Goal: Information Seeking & Learning: Learn about a topic

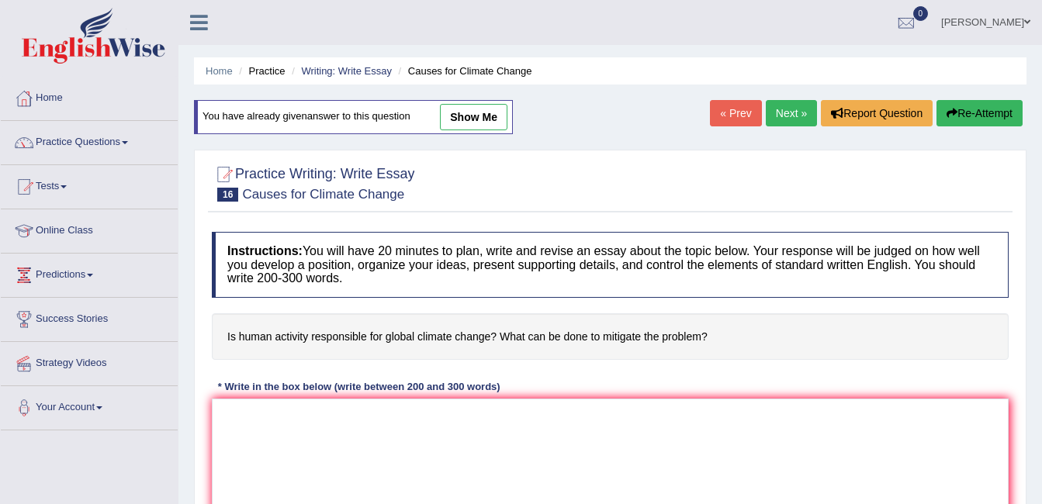
click at [961, 16] on link "ambika sharma" at bounding box center [986, 20] width 113 height 40
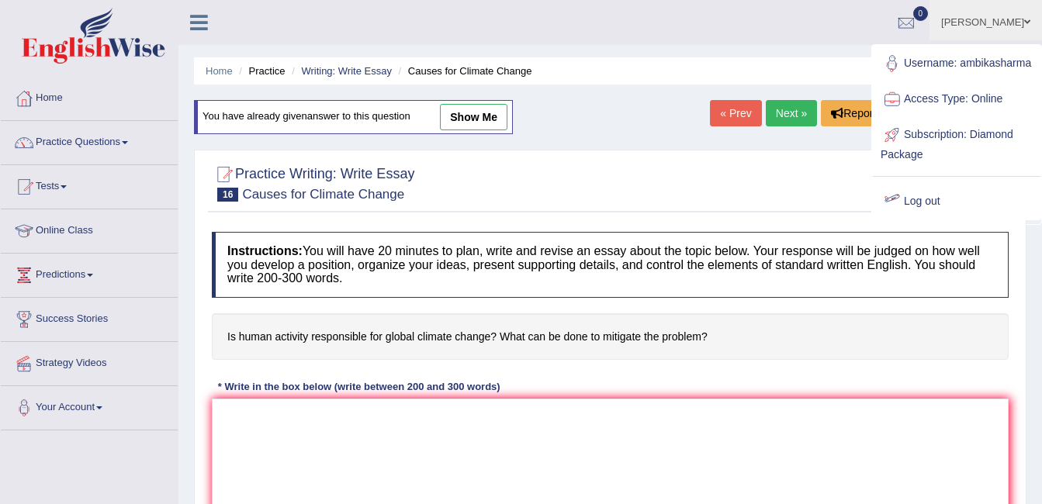
click at [898, 202] on link "Log out" at bounding box center [957, 202] width 168 height 36
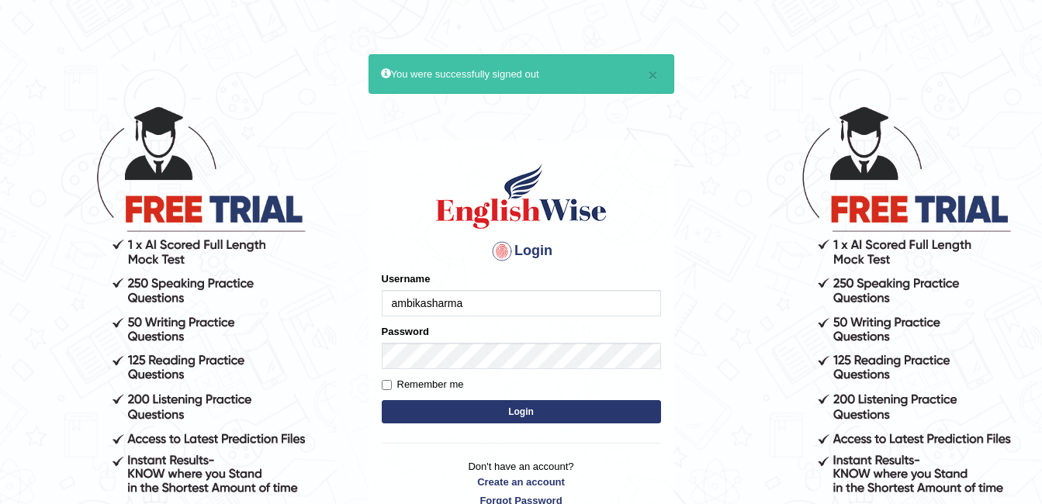
click at [466, 300] on input "ambikasharma" at bounding box center [521, 303] width 279 height 26
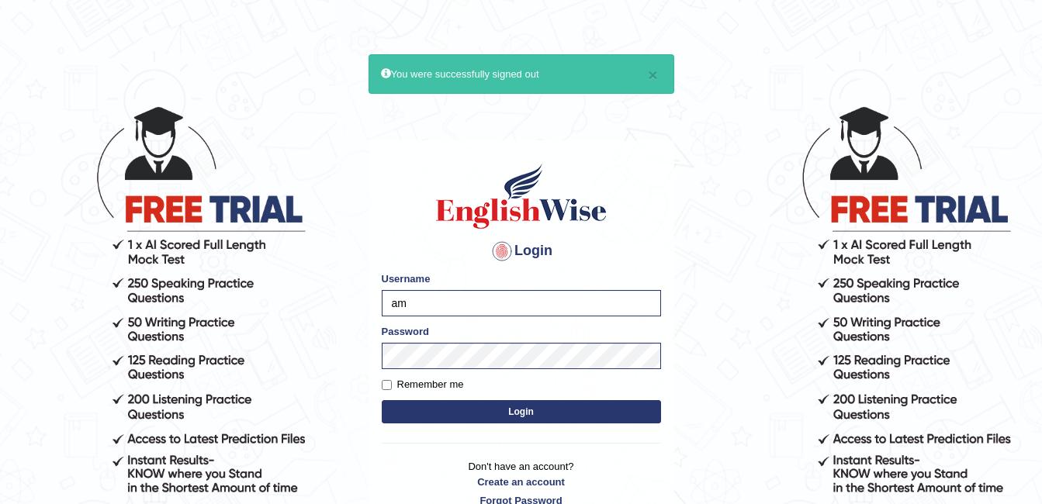
type input "a"
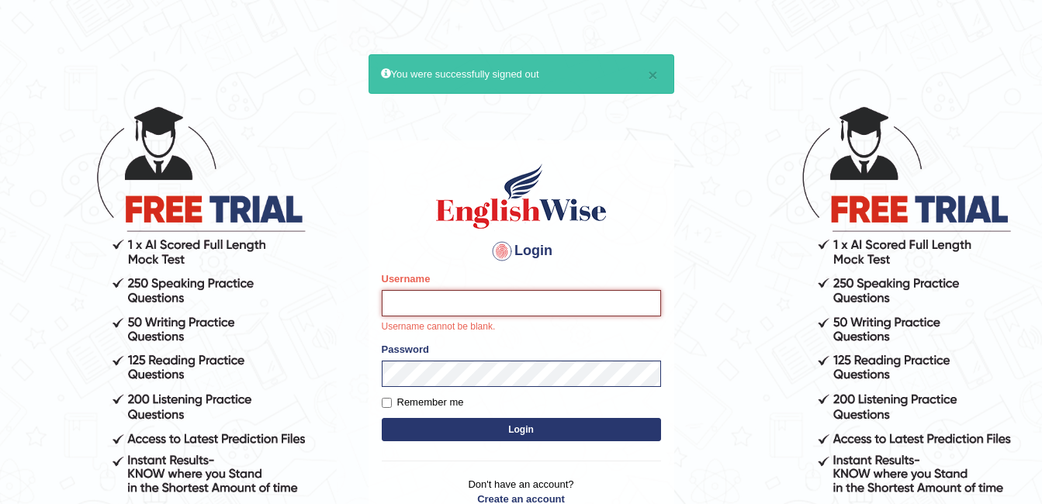
click at [407, 297] on input "Username" at bounding box center [521, 303] width 279 height 26
type input "MuskaanV"
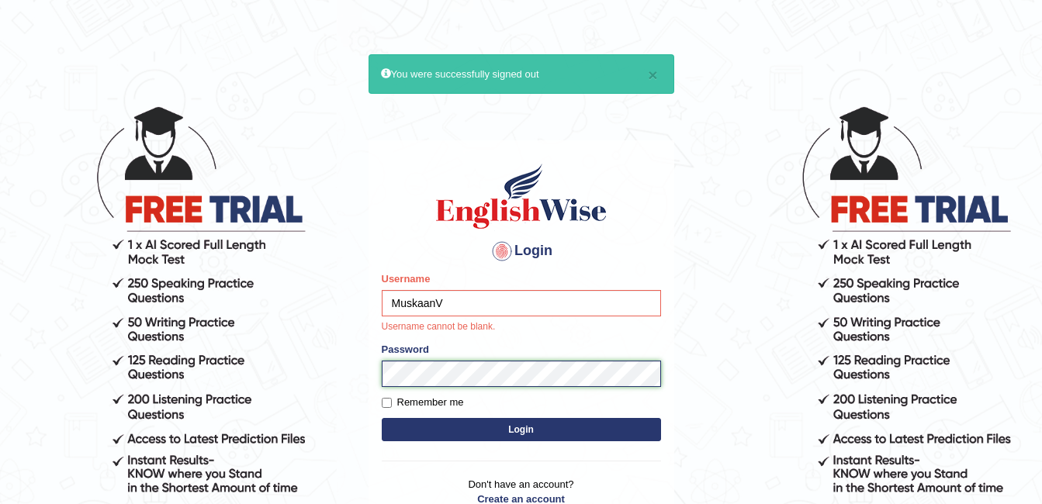
click at [471, 372] on form "Please fix the following errors: Username MuskaanV Username cannot be blank. Pa…" at bounding box center [521, 359] width 279 height 174
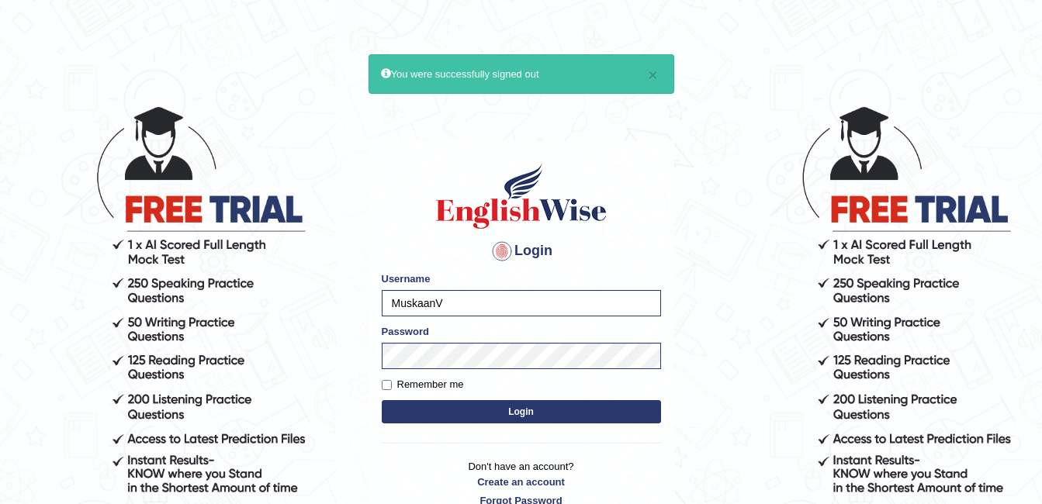
click at [481, 414] on button "Login" at bounding box center [521, 411] width 279 height 23
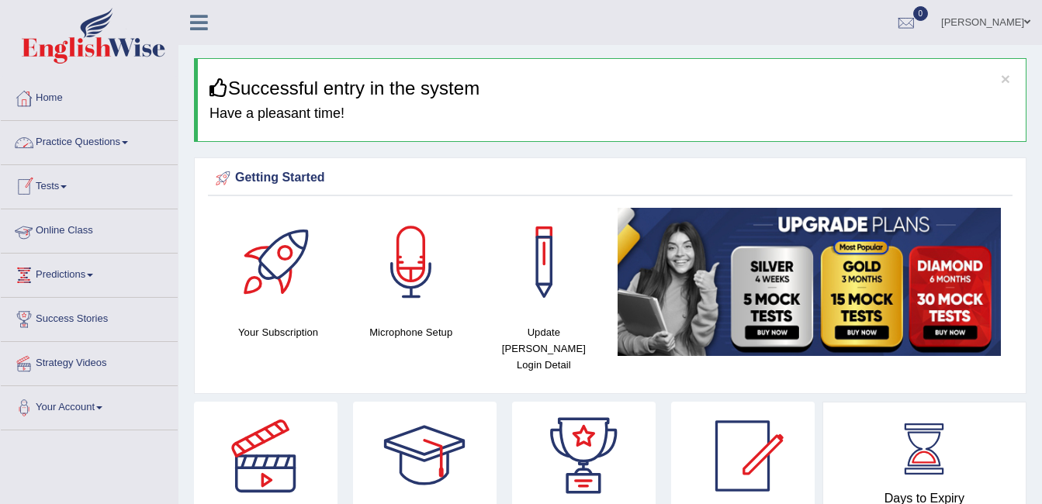
click at [78, 146] on link "Practice Questions" at bounding box center [89, 140] width 177 height 39
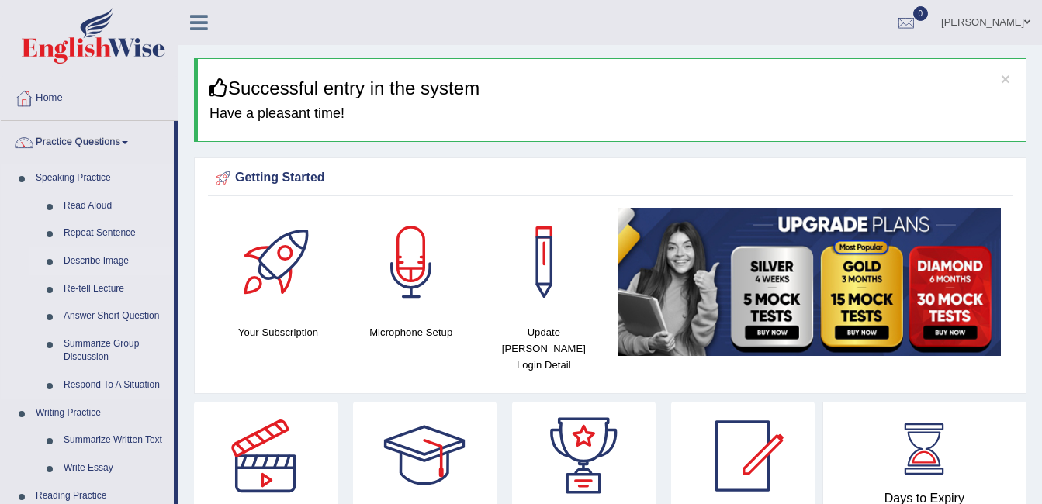
click at [77, 261] on link "Describe Image" at bounding box center [115, 262] width 117 height 28
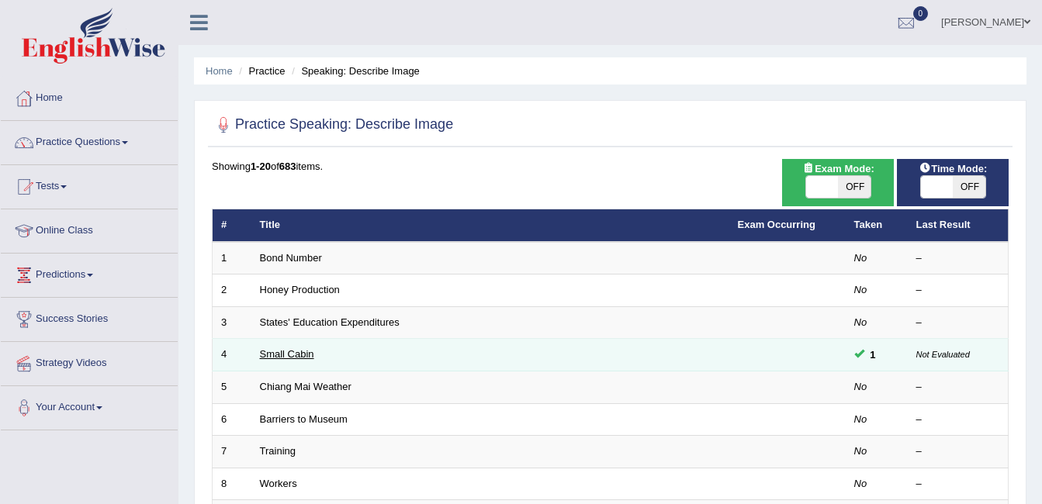
click at [291, 352] on link "Small Cabin" at bounding box center [287, 354] width 54 height 12
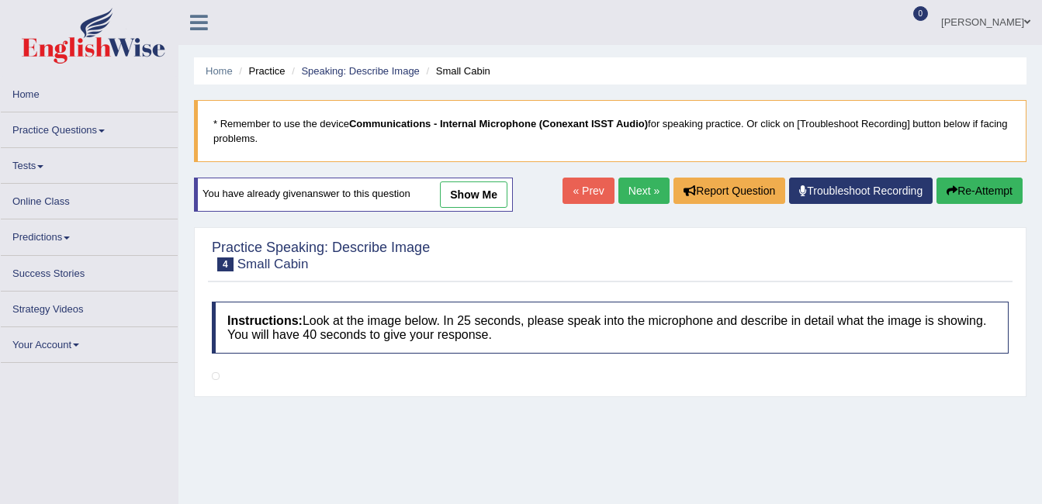
click at [463, 203] on link "show me" at bounding box center [474, 195] width 68 height 26
click at [774, 25] on ul "Muskaan Vig Toggle navigation Username: MuskaanV Access Type: Online Subscripti…" at bounding box center [740, 22] width 604 height 44
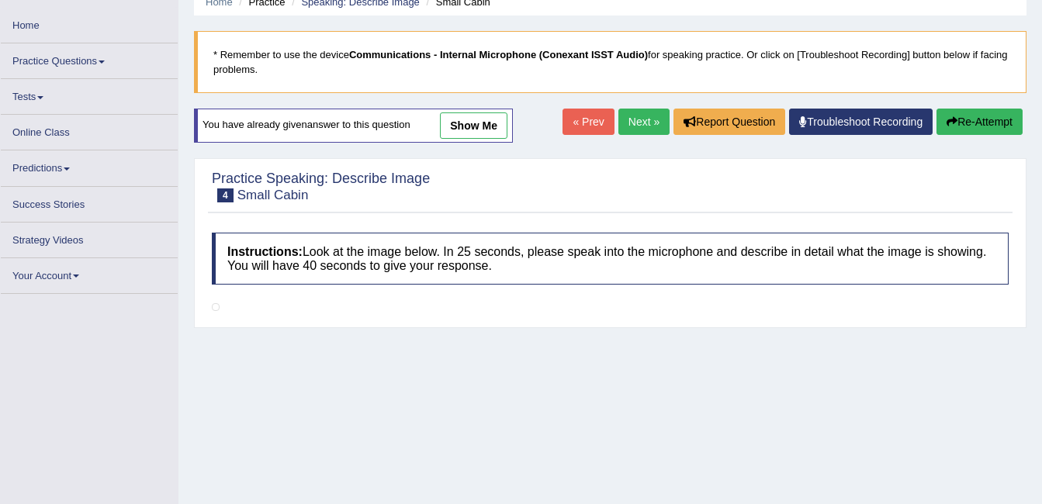
scroll to position [93, 0]
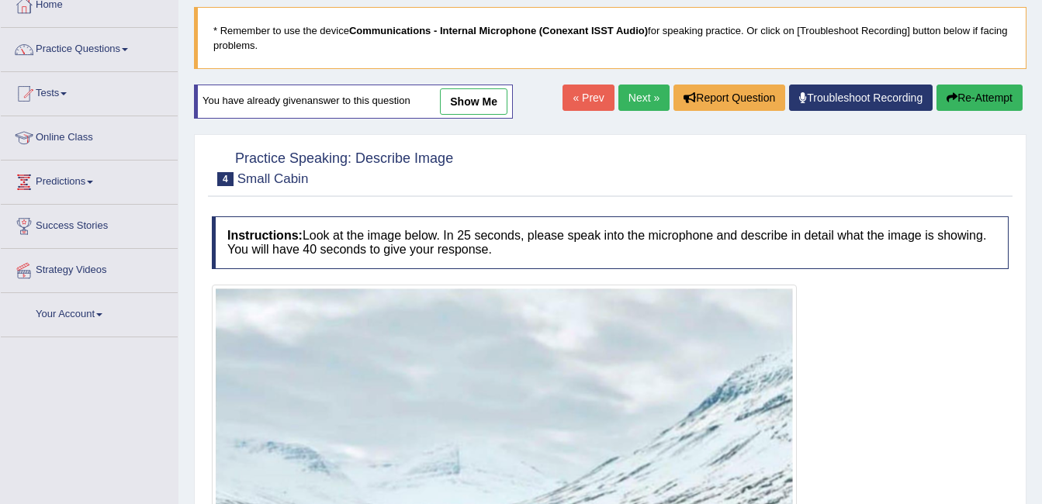
click at [462, 102] on link "show me" at bounding box center [474, 101] width 68 height 26
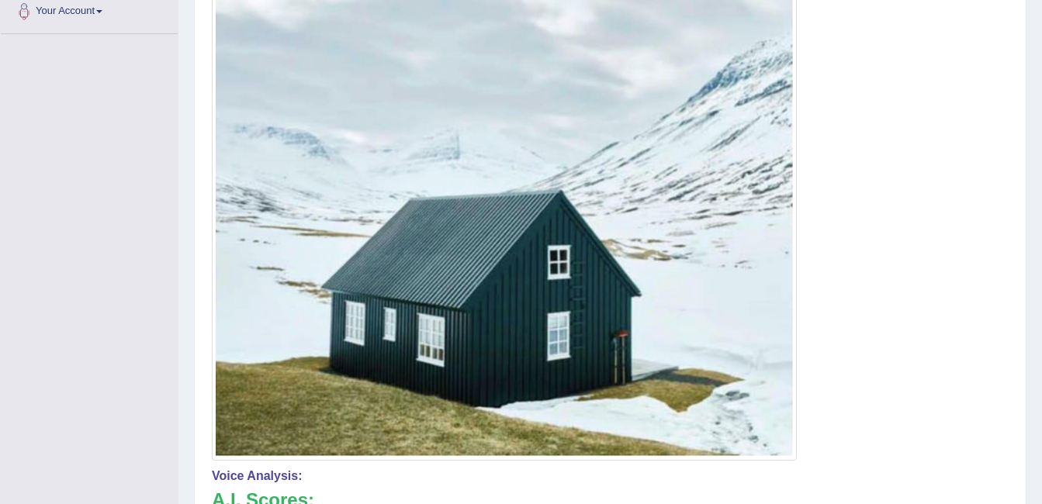
scroll to position [399, 0]
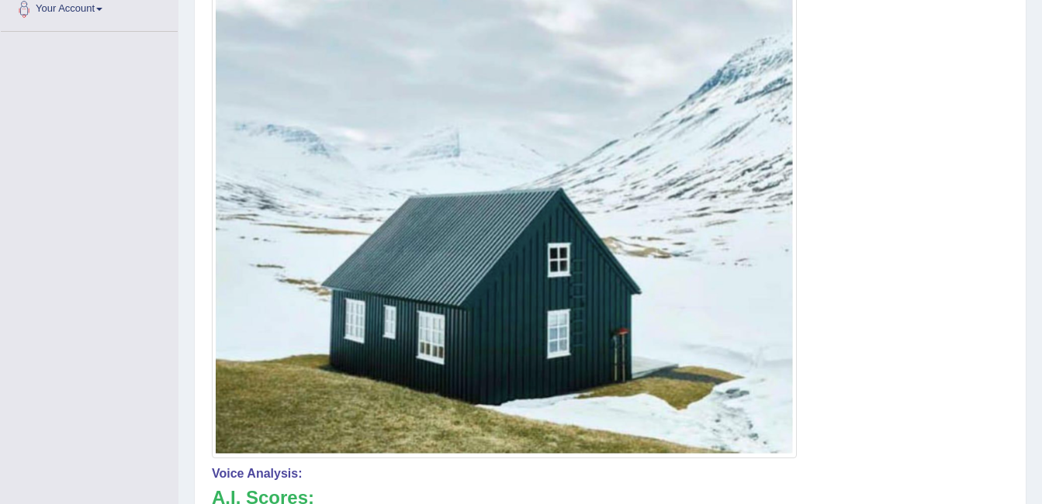
click at [765, 181] on img at bounding box center [504, 212] width 577 height 483
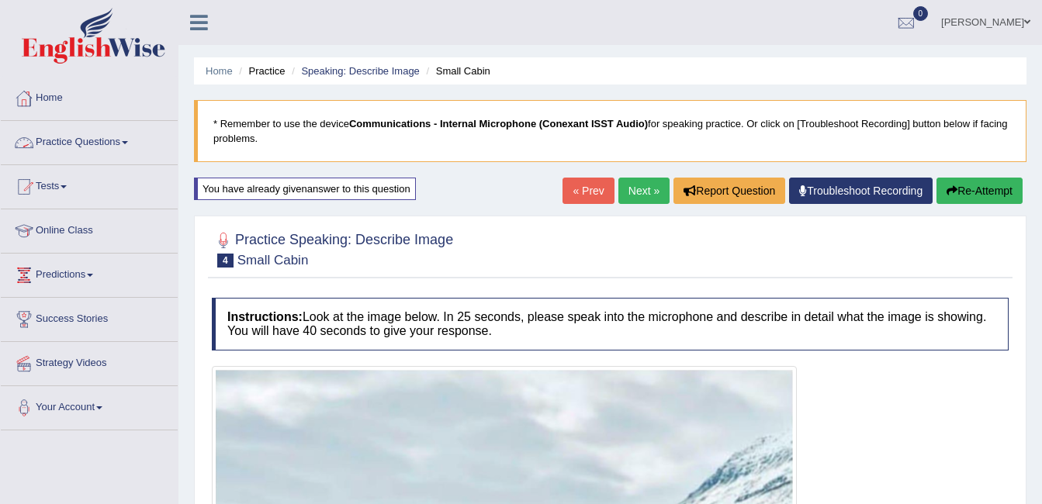
click at [65, 133] on link "Practice Questions" at bounding box center [89, 140] width 177 height 39
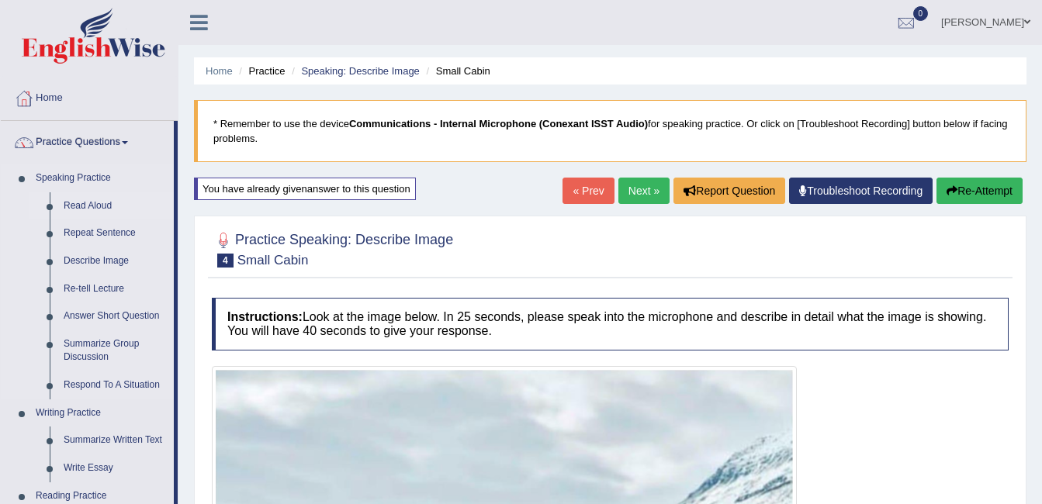
click at [108, 204] on link "Read Aloud" at bounding box center [115, 206] width 117 height 28
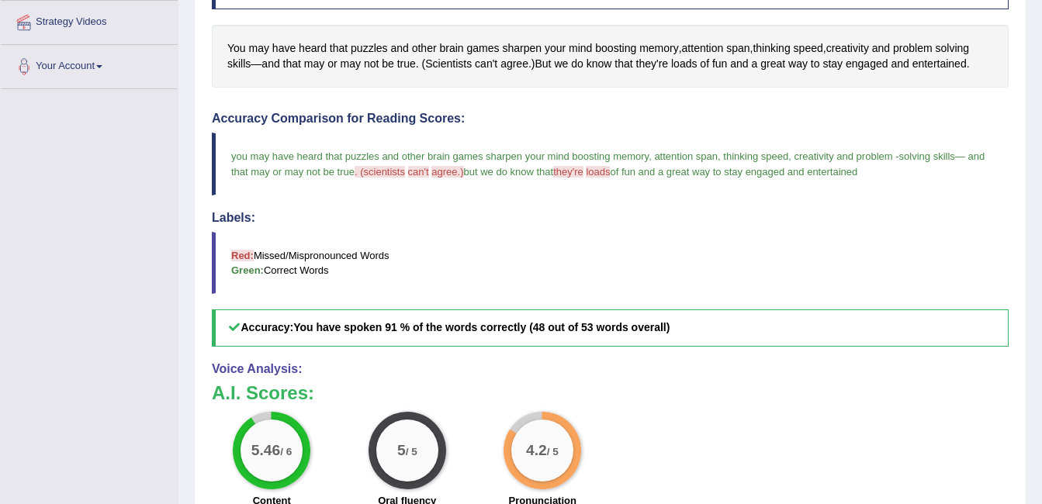
scroll to position [311, 0]
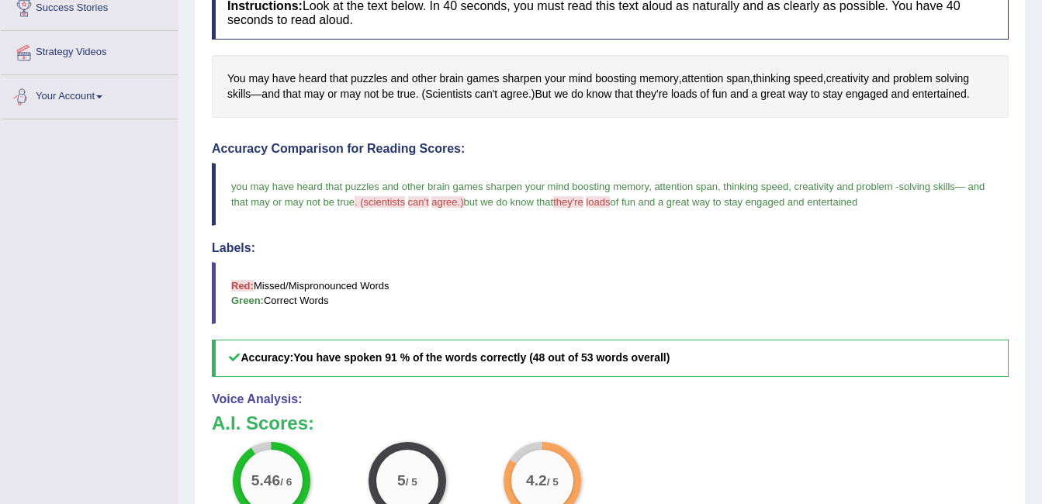
click at [170, 185] on div "Toggle navigation Home Practice Questions Speaking Practice Read Aloud Repeat S…" at bounding box center [521, 203] width 1042 height 1029
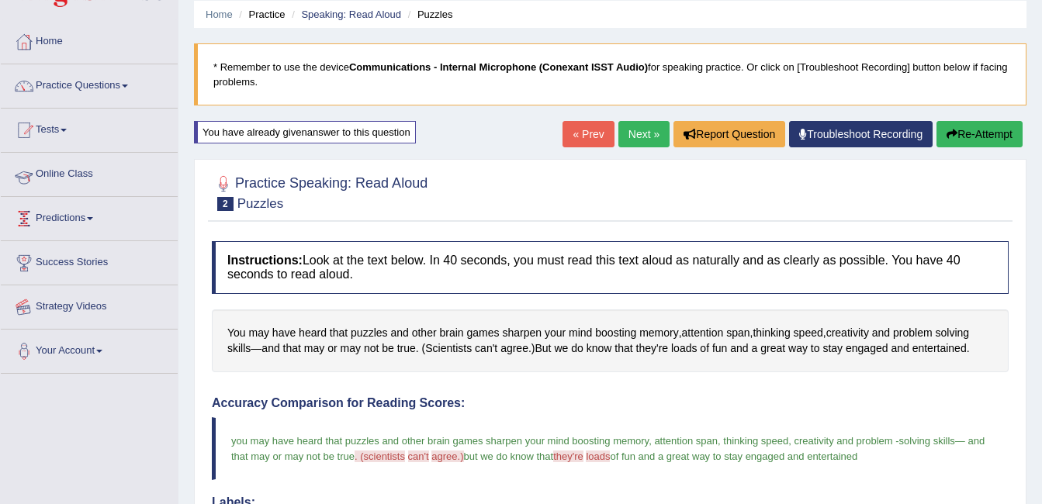
scroll to position [0, 0]
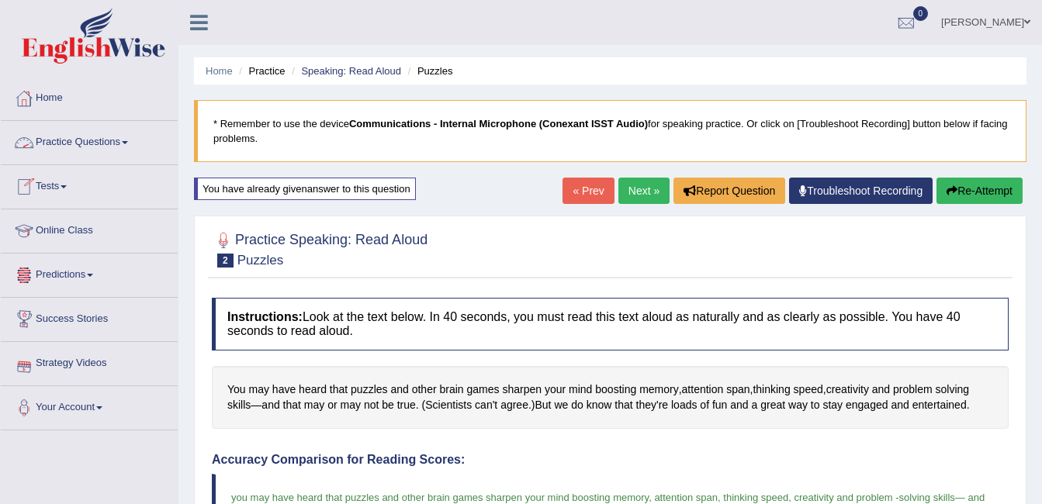
click at [57, 148] on link "Practice Questions" at bounding box center [89, 140] width 177 height 39
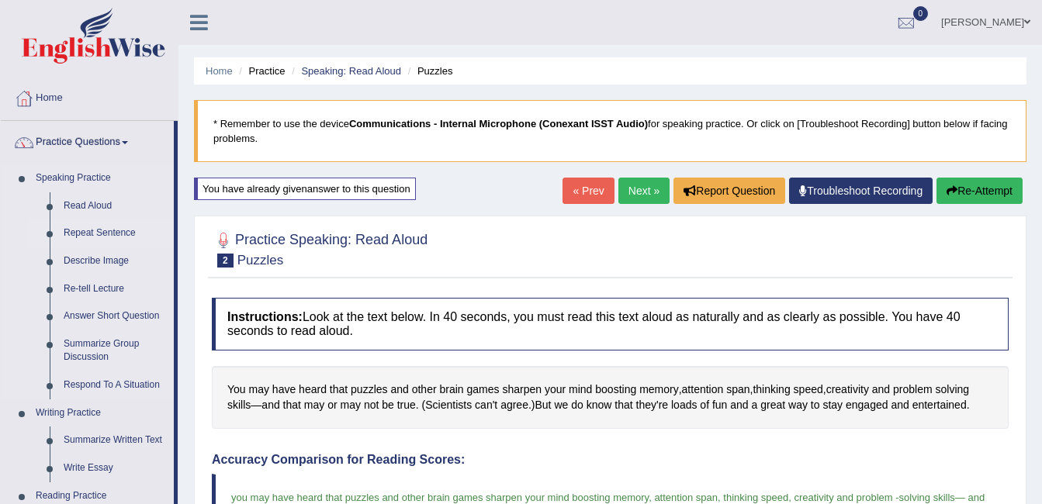
click at [82, 229] on link "Repeat Sentence" at bounding box center [115, 234] width 117 height 28
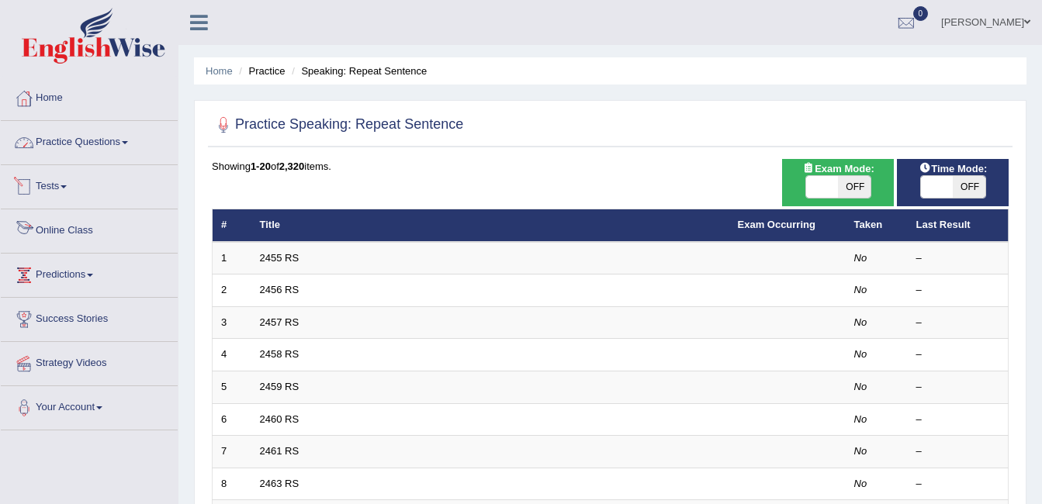
click at [106, 143] on link "Practice Questions" at bounding box center [89, 140] width 177 height 39
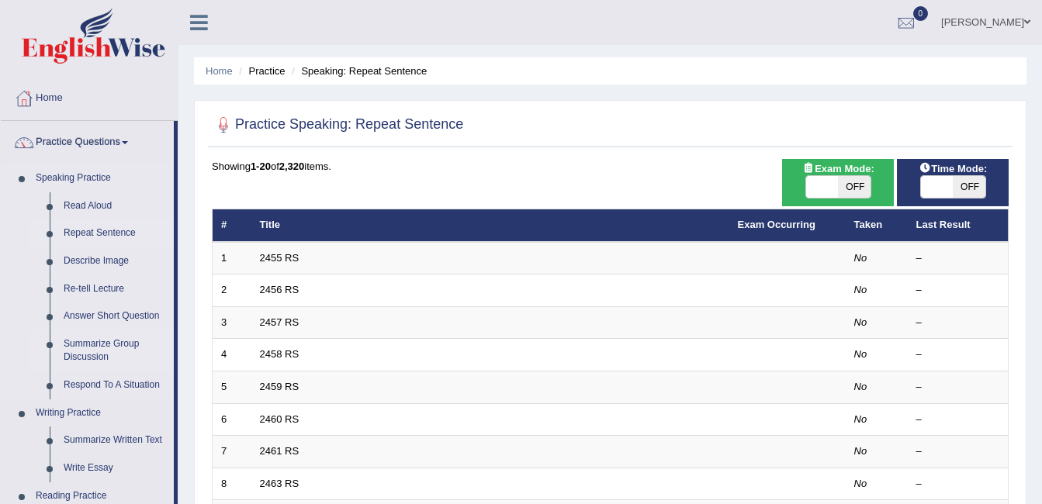
click at [97, 352] on link "Summarize Group Discussion" at bounding box center [115, 351] width 117 height 41
click at [79, 385] on link "Respond To A Situation" at bounding box center [115, 386] width 117 height 28
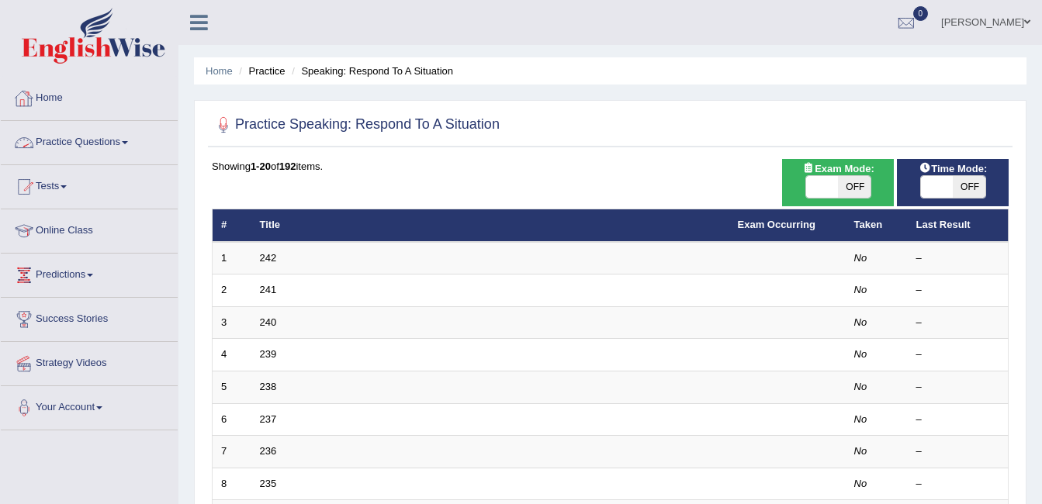
click at [112, 147] on link "Practice Questions" at bounding box center [89, 140] width 177 height 39
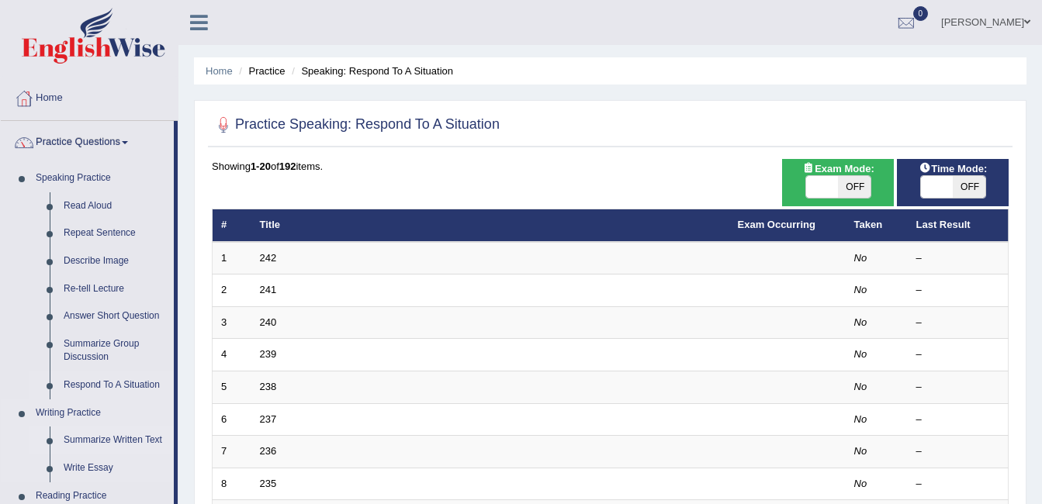
click at [86, 435] on link "Summarize Written Text" at bounding box center [115, 441] width 117 height 28
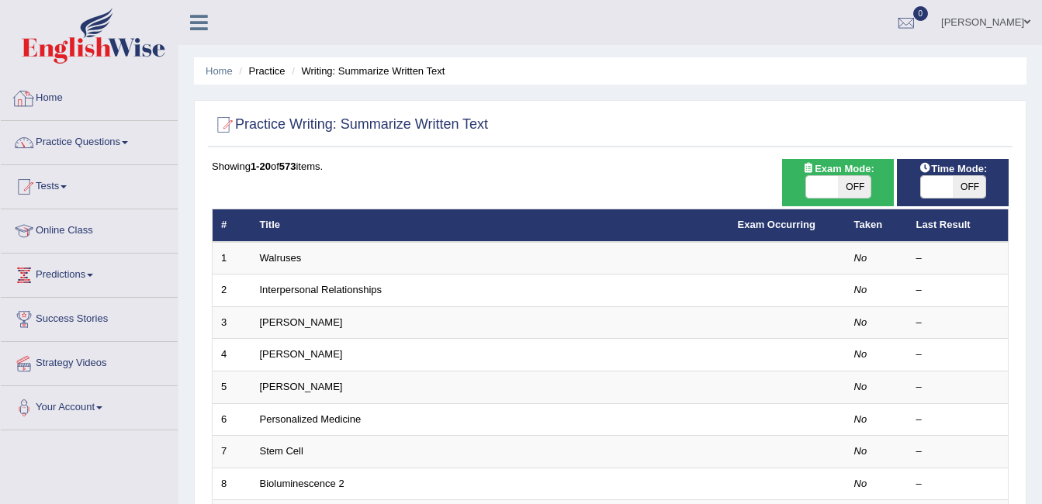
click at [47, 109] on link "Home" at bounding box center [89, 96] width 177 height 39
